Goal: Transaction & Acquisition: Purchase product/service

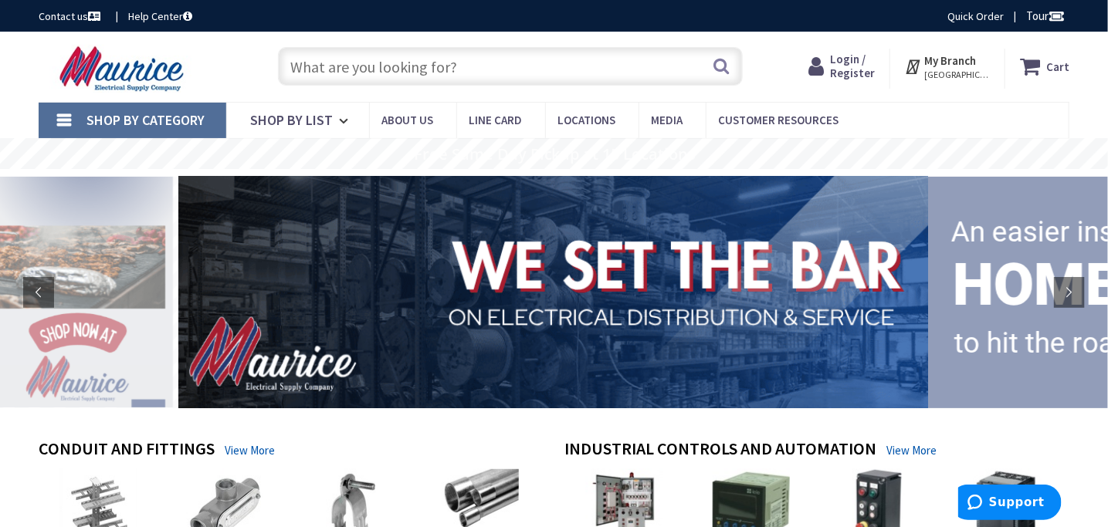
click at [495, 76] on input "text" at bounding box center [510, 66] width 465 height 39
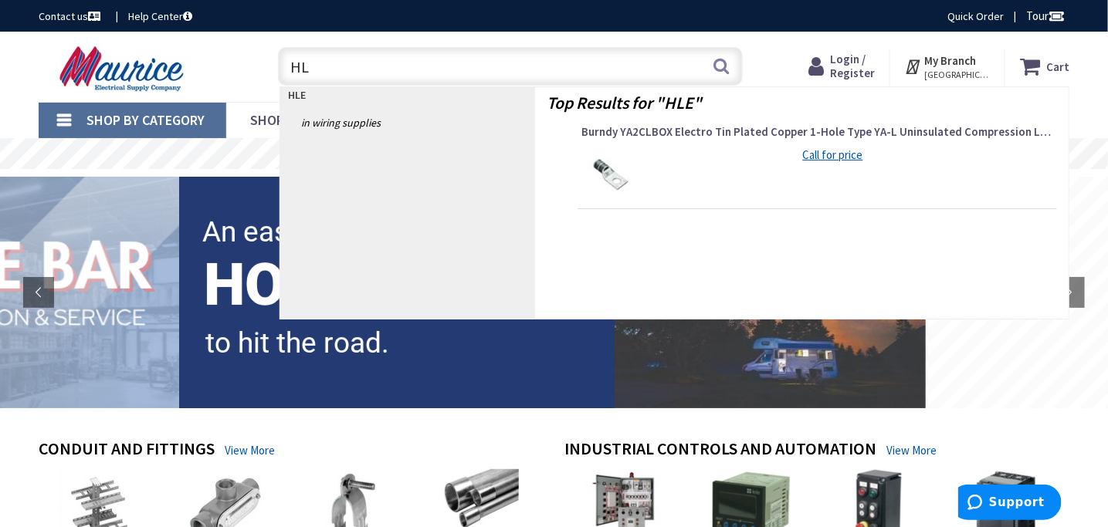
type input "H"
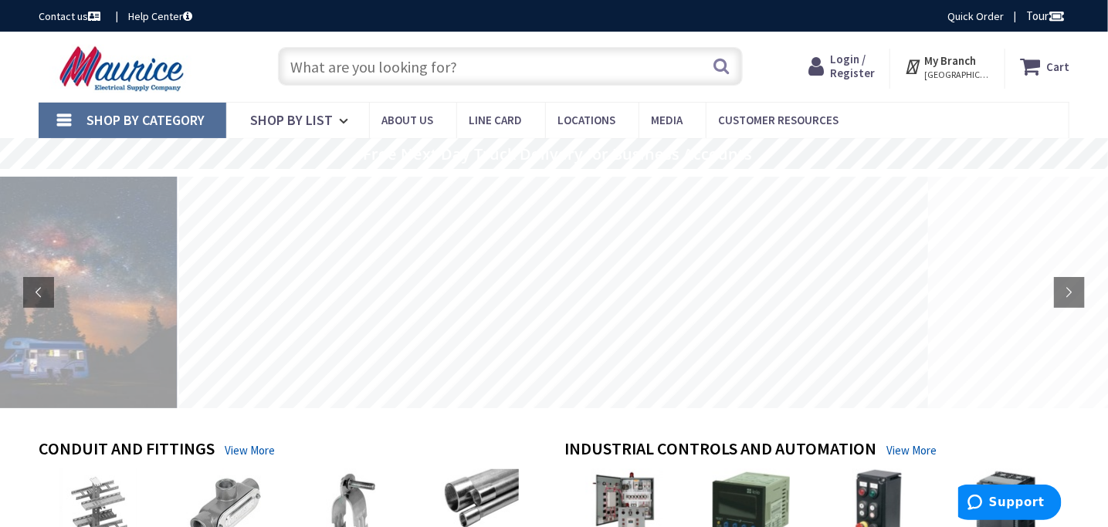
click at [597, 68] on input "text" at bounding box center [510, 66] width 465 height 39
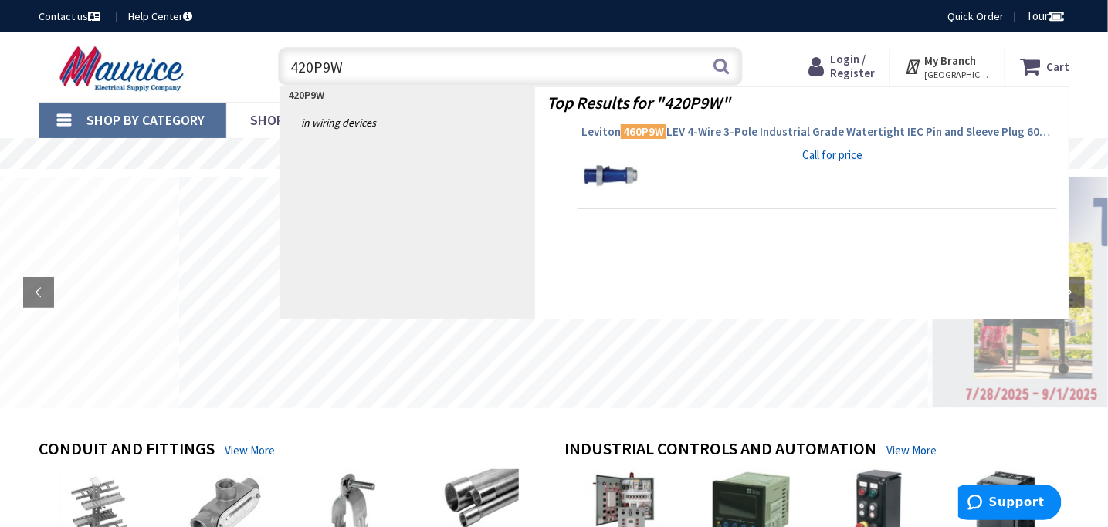
type input "420P9W"
click at [800, 132] on span "Leviton 460P9W LEV 4-Wire 3-Pole Industrial Grade Watertight IEC Pin and Sleeve…" at bounding box center [817, 131] width 472 height 15
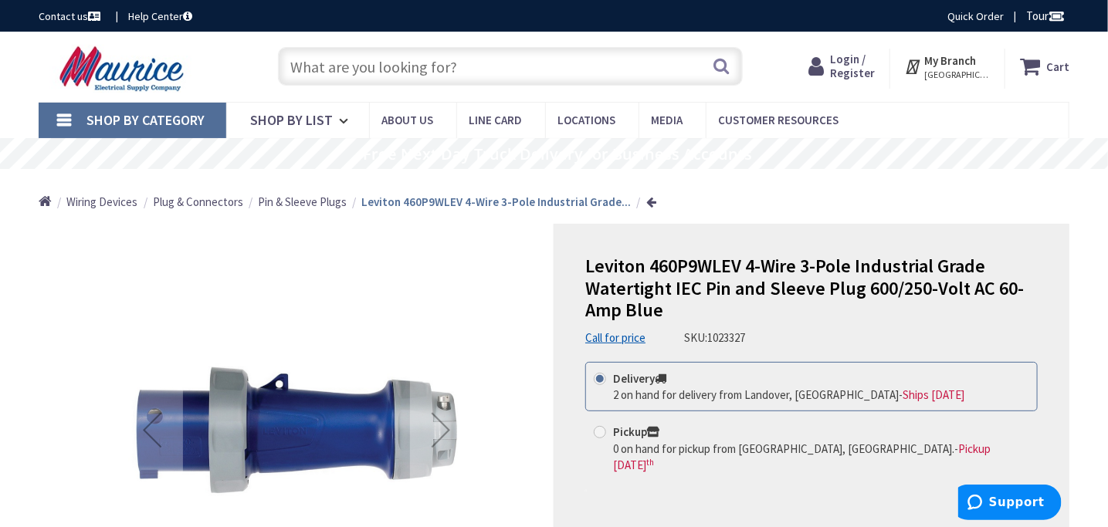
click at [875, 68] on span "Login / Register" at bounding box center [852, 66] width 45 height 29
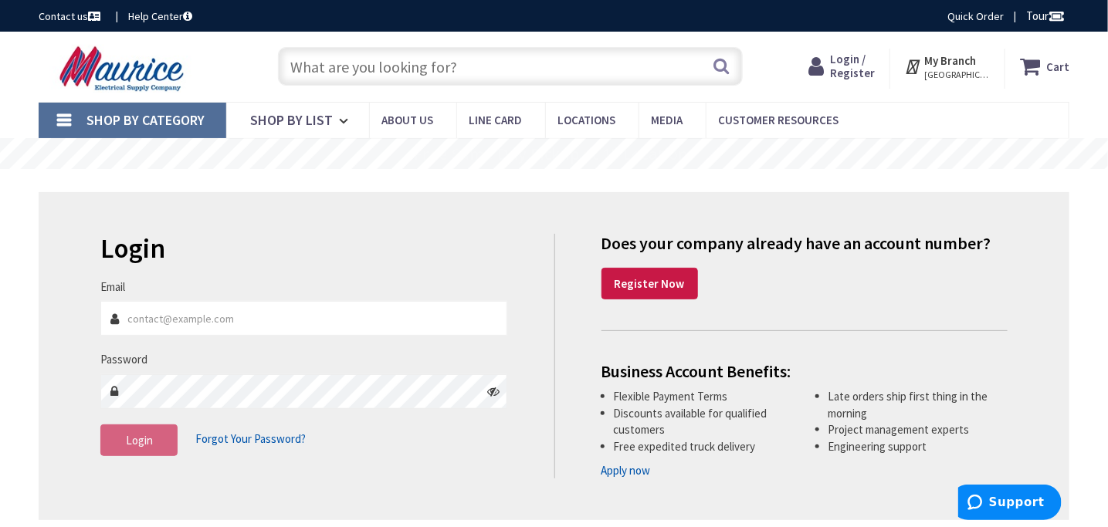
click at [196, 324] on input "Email" at bounding box center [303, 318] width 407 height 35
type input "tom@hawkinselectric.com"
click at [134, 434] on span "Login" at bounding box center [139, 440] width 27 height 15
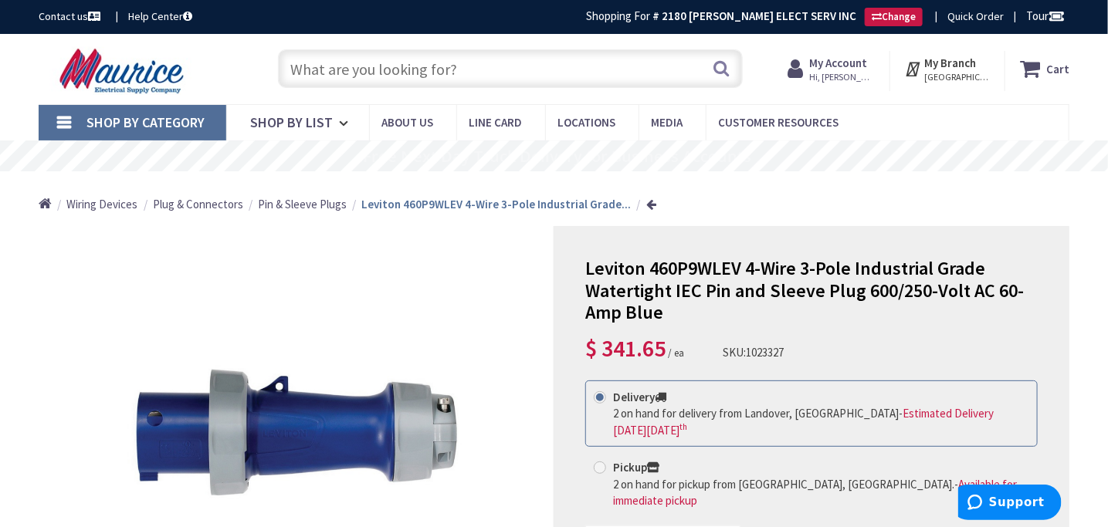
click at [462, 68] on input "text" at bounding box center [510, 68] width 465 height 39
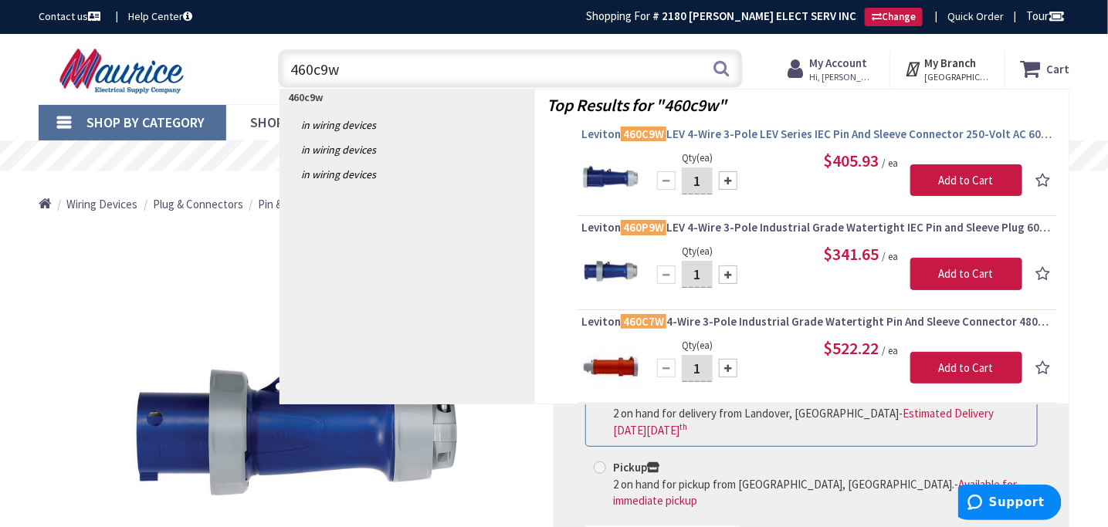
type input "460c9w"
click at [607, 132] on span "Leviton 460C9W LEV 4-Wire 3-Pole LEV Series IEC Pin And Sleeve Connector 250-Vo…" at bounding box center [817, 134] width 472 height 15
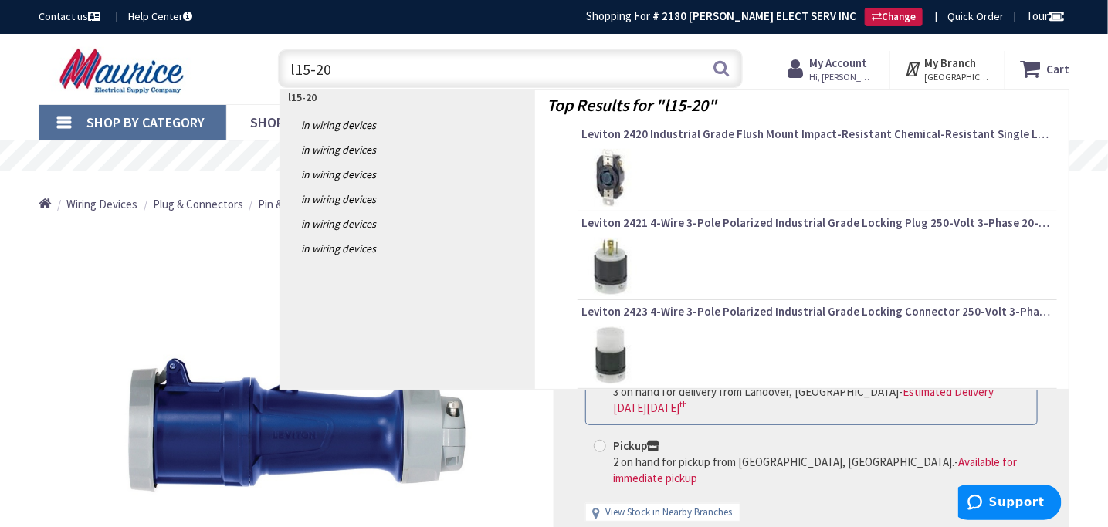
type input "l15-20p"
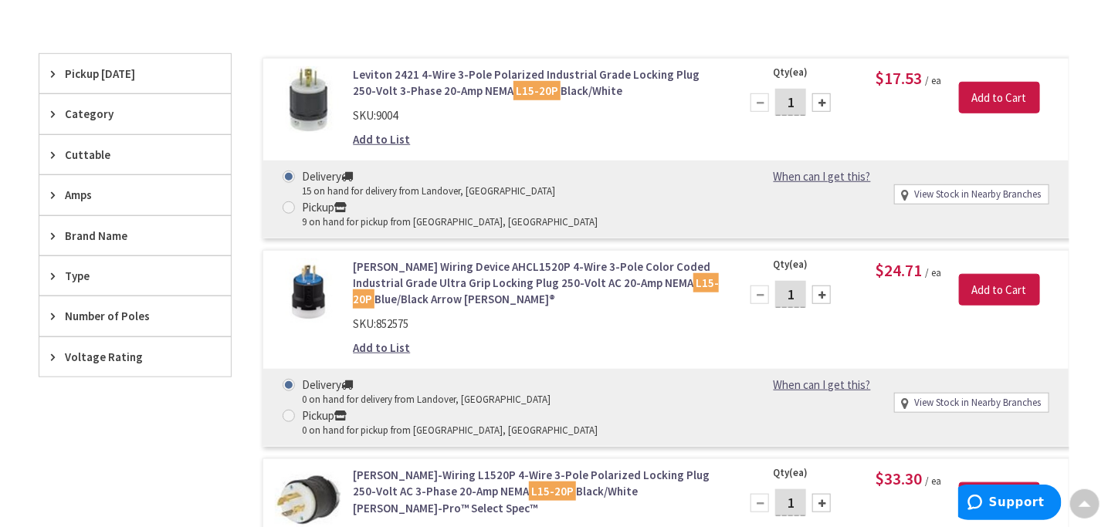
scroll to position [309, 0]
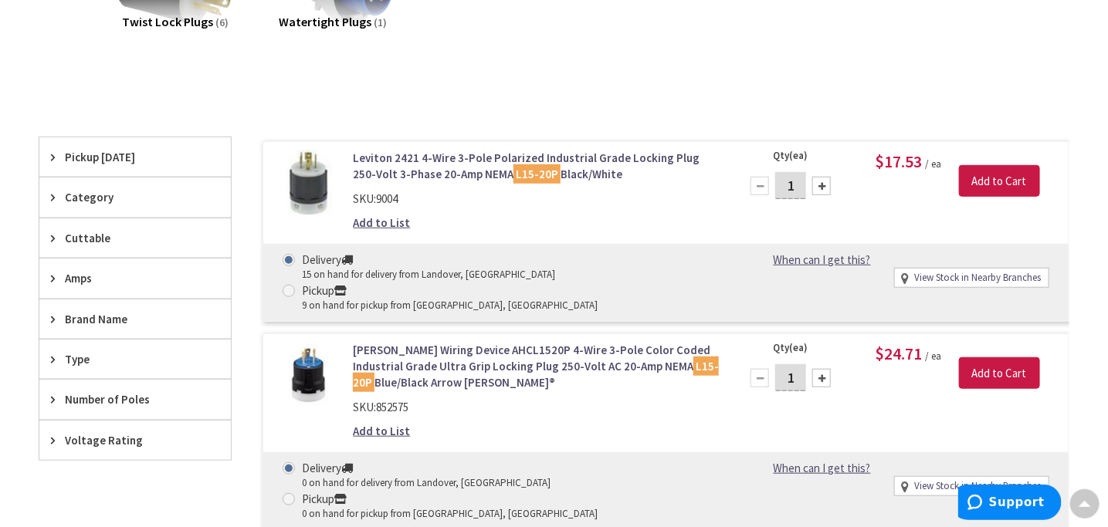
click at [111, 153] on span "Pickup [DATE]" at bounding box center [128, 157] width 126 height 16
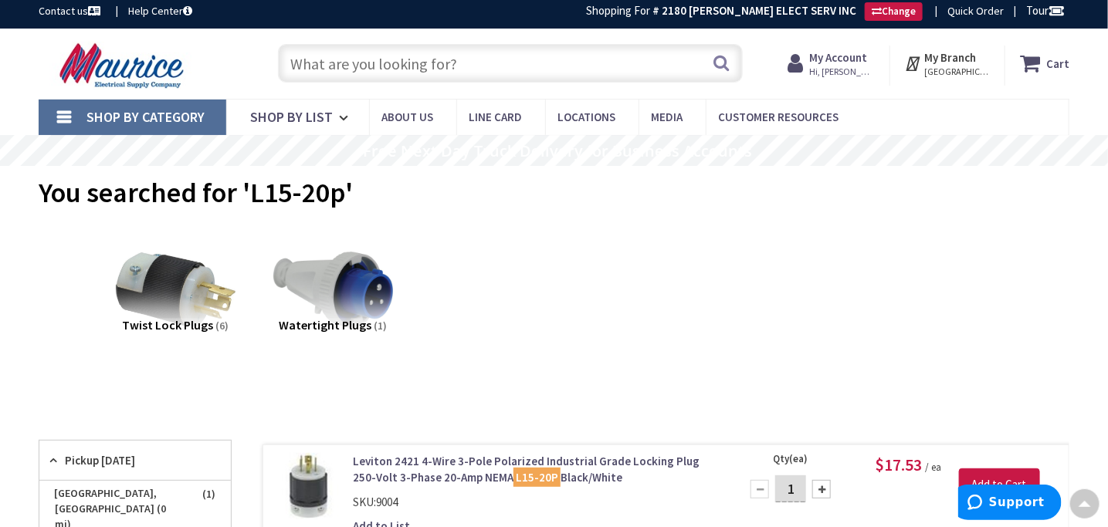
scroll to position [0, 0]
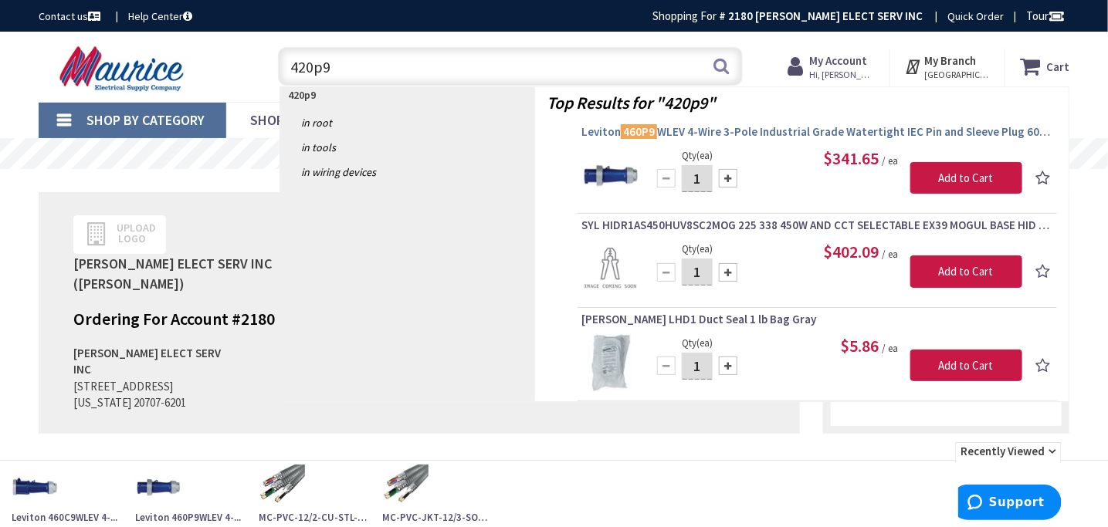
type input "420p9"
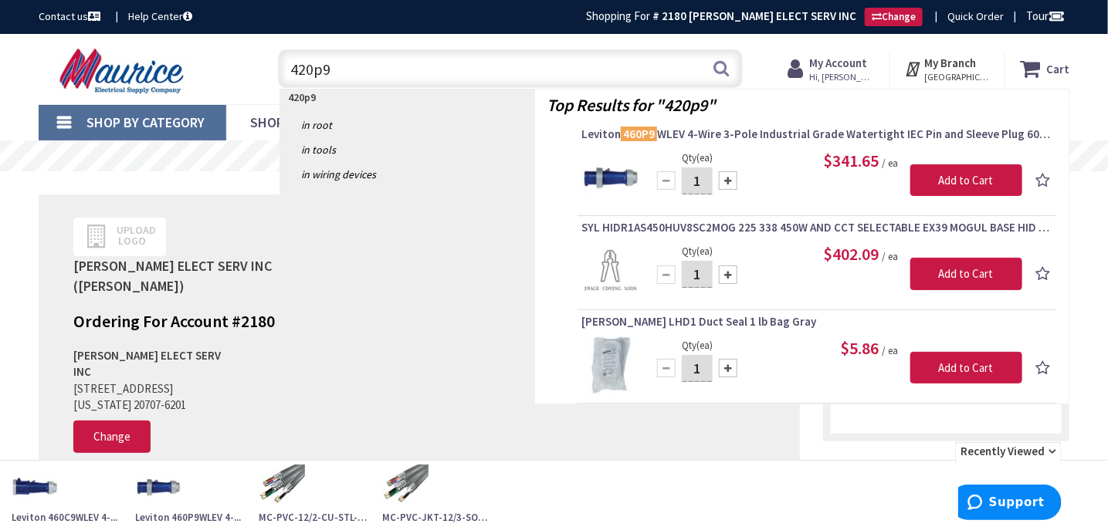
click at [647, 137] on mark "460P9" at bounding box center [639, 133] width 36 height 19
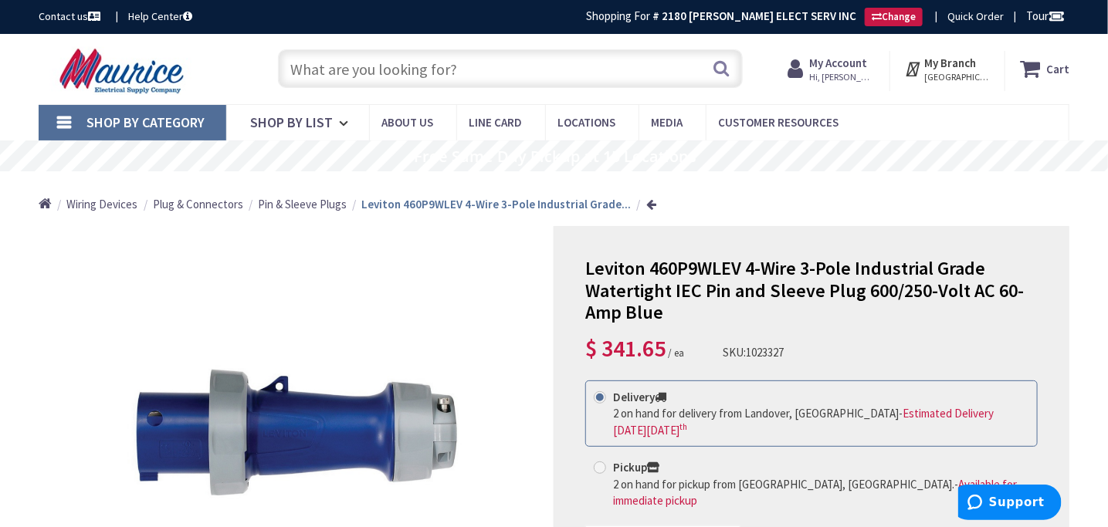
click at [479, 69] on input "text" at bounding box center [510, 68] width 465 height 39
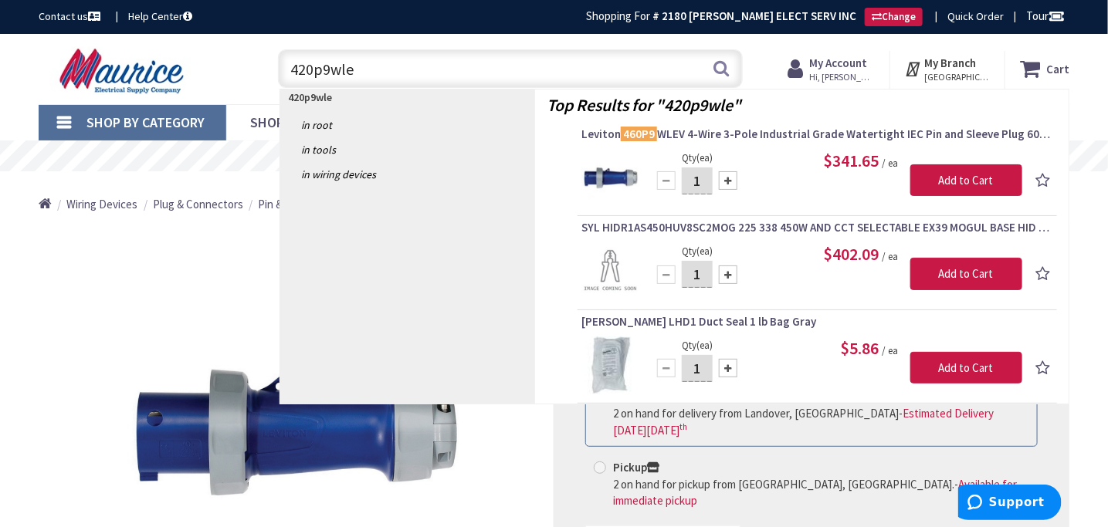
type input "420p9wlev"
